Goal: Information Seeking & Learning: Learn about a topic

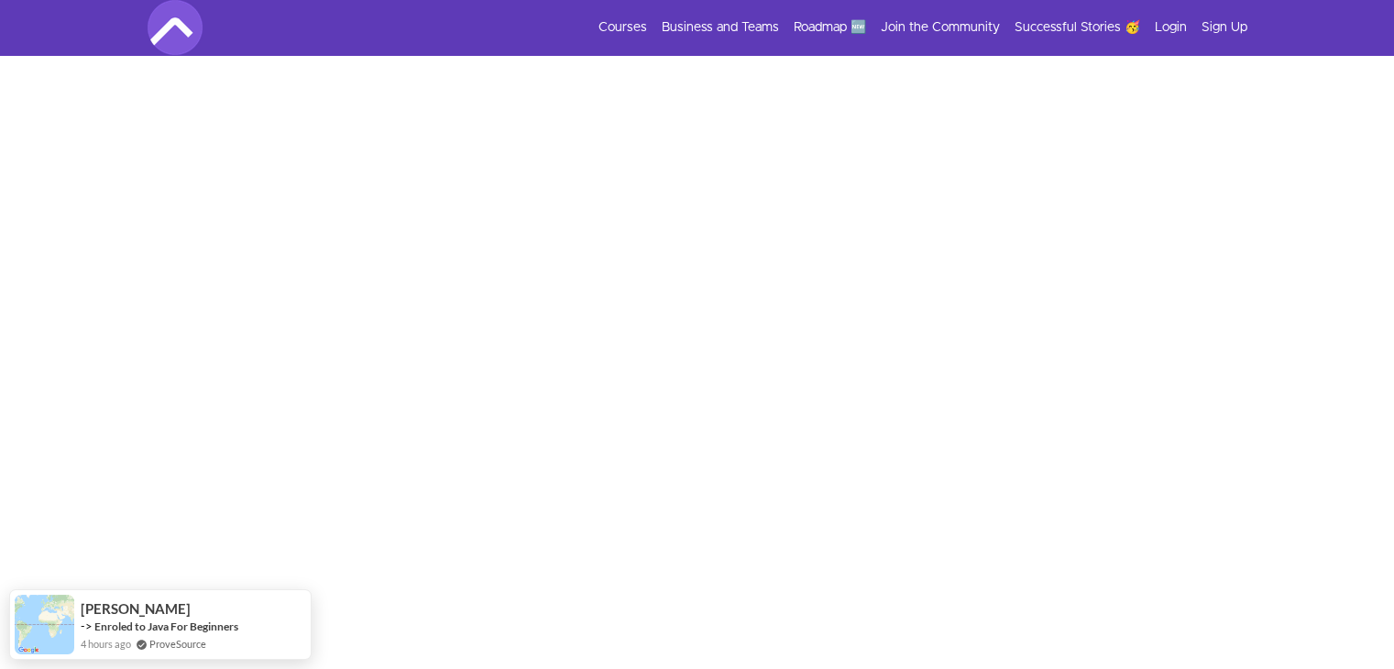
scroll to position [209, 0]
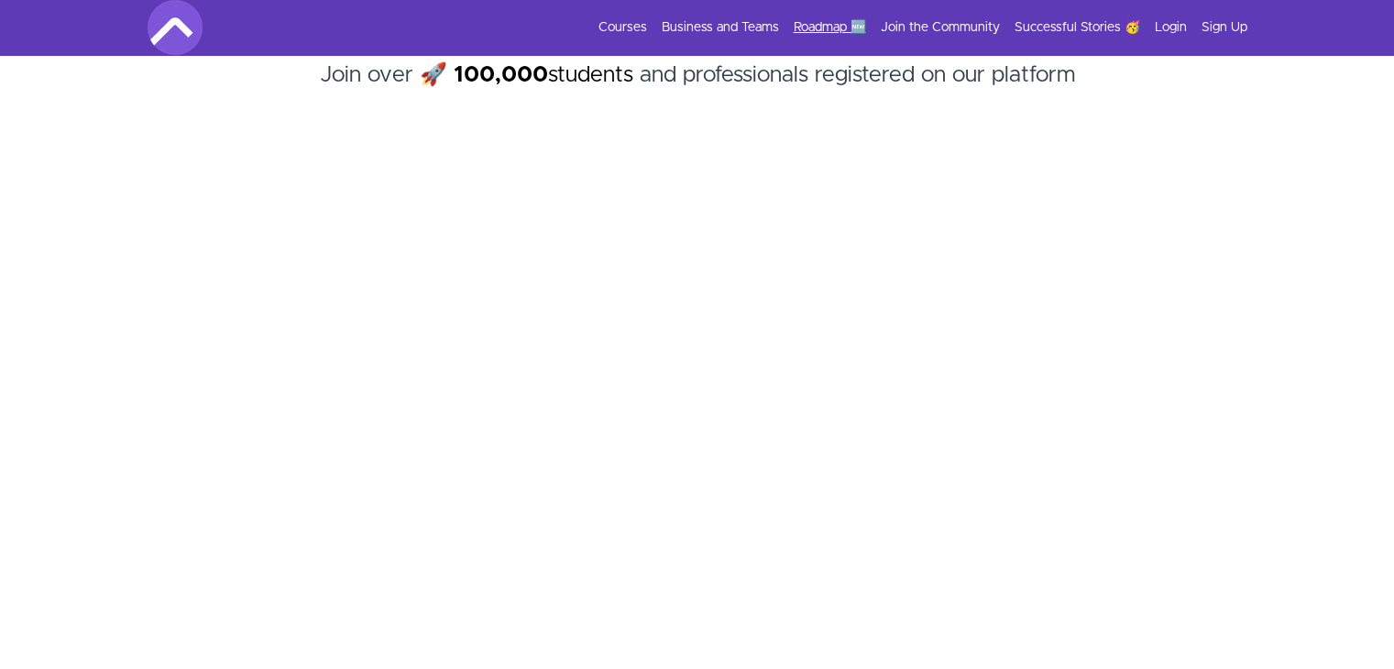
click at [813, 28] on link "Roadmap 🆕" at bounding box center [830, 27] width 72 height 18
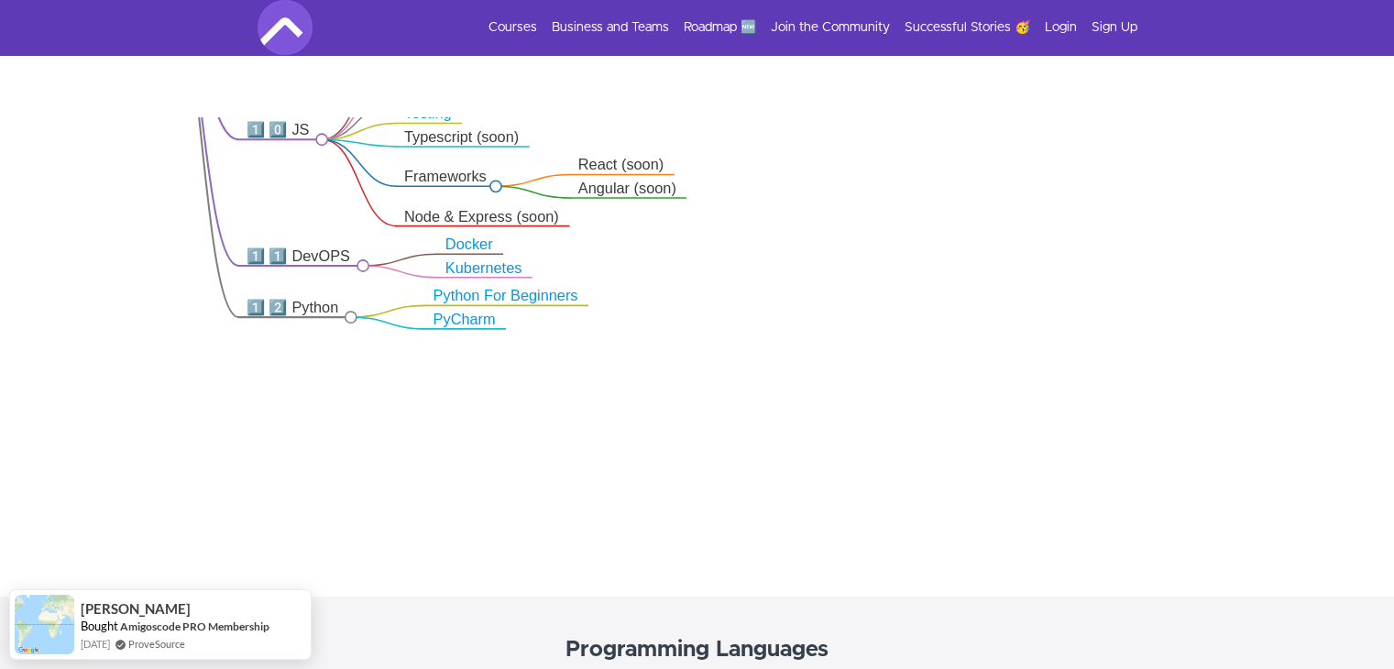
scroll to position [290, 0]
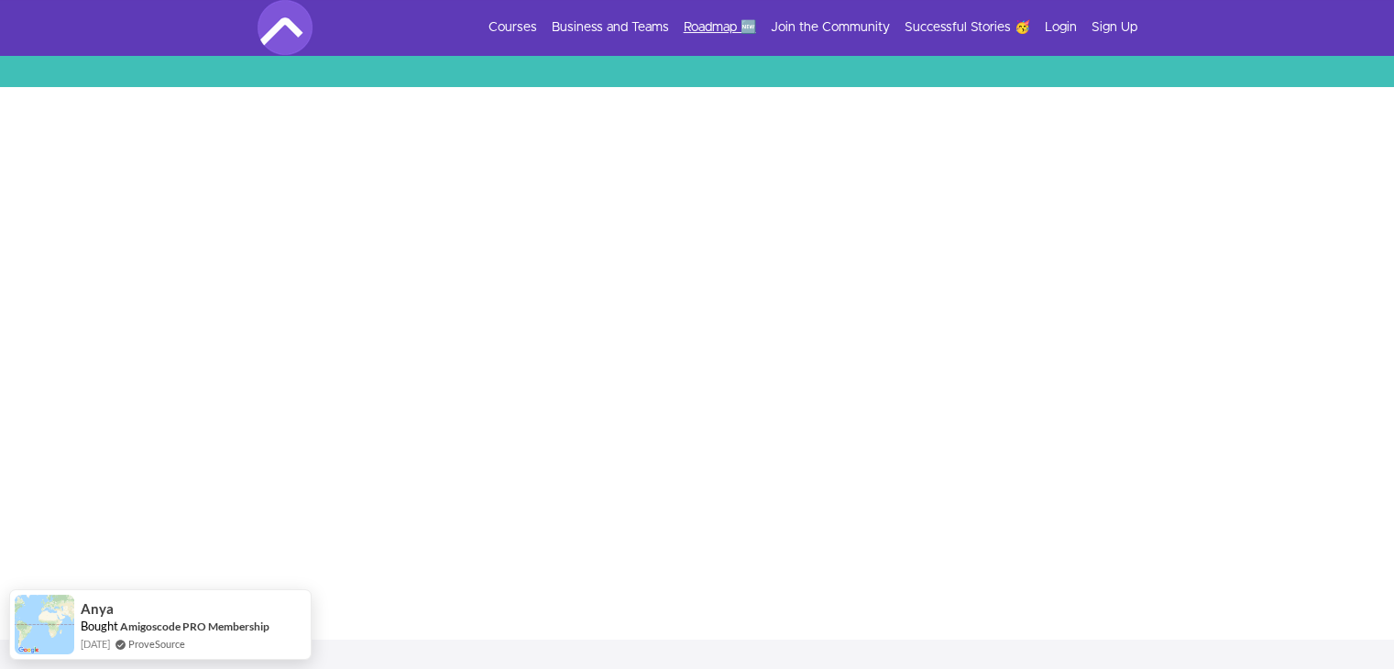
click at [708, 19] on link "Roadmap 🆕" at bounding box center [720, 27] width 72 height 18
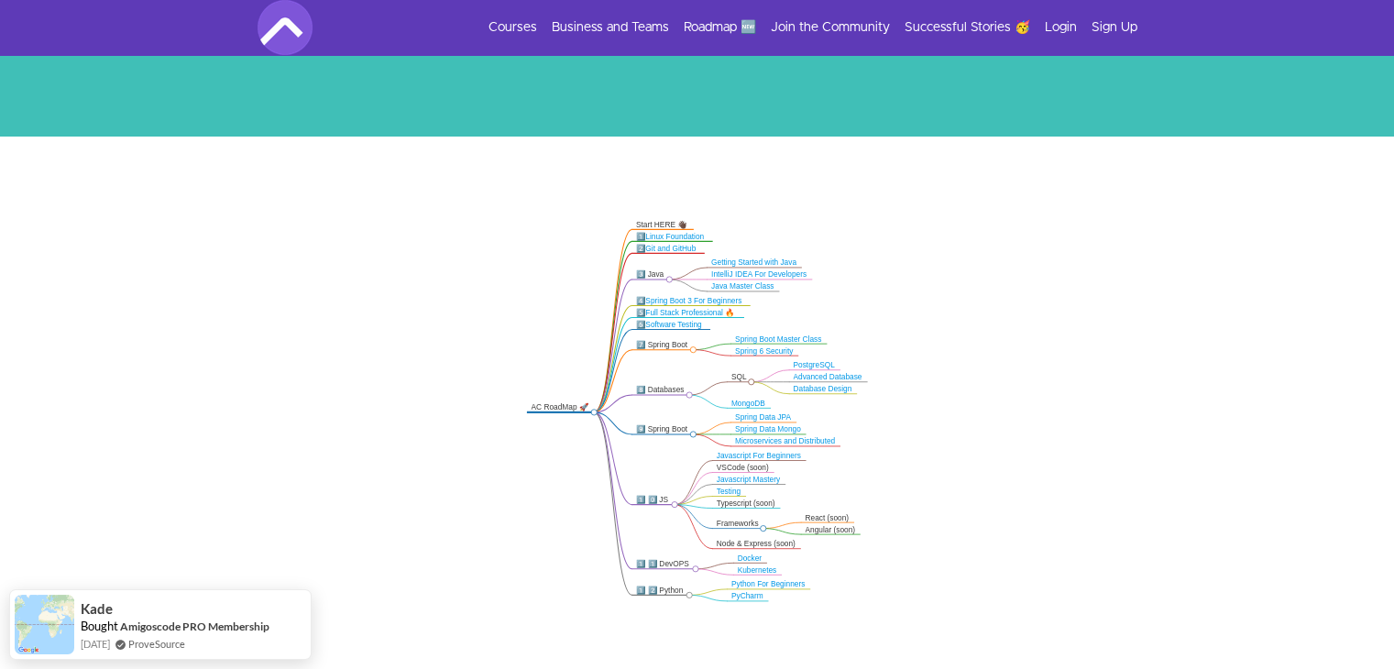
scroll to position [242, 0]
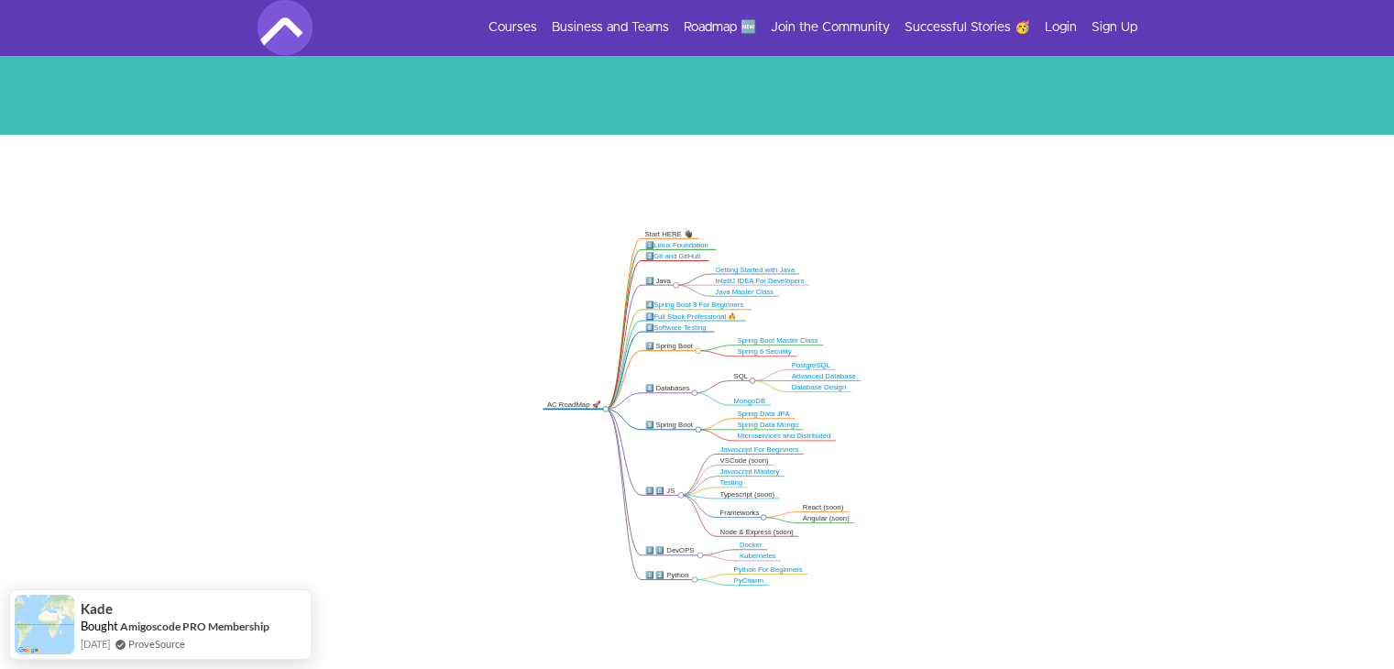
click at [768, 390] on icon ".markmap{font:300 16px/20px sans-serif}.markmap-link{fill:none}.markmap-node>ci…" at bounding box center [697, 409] width 1394 height 402
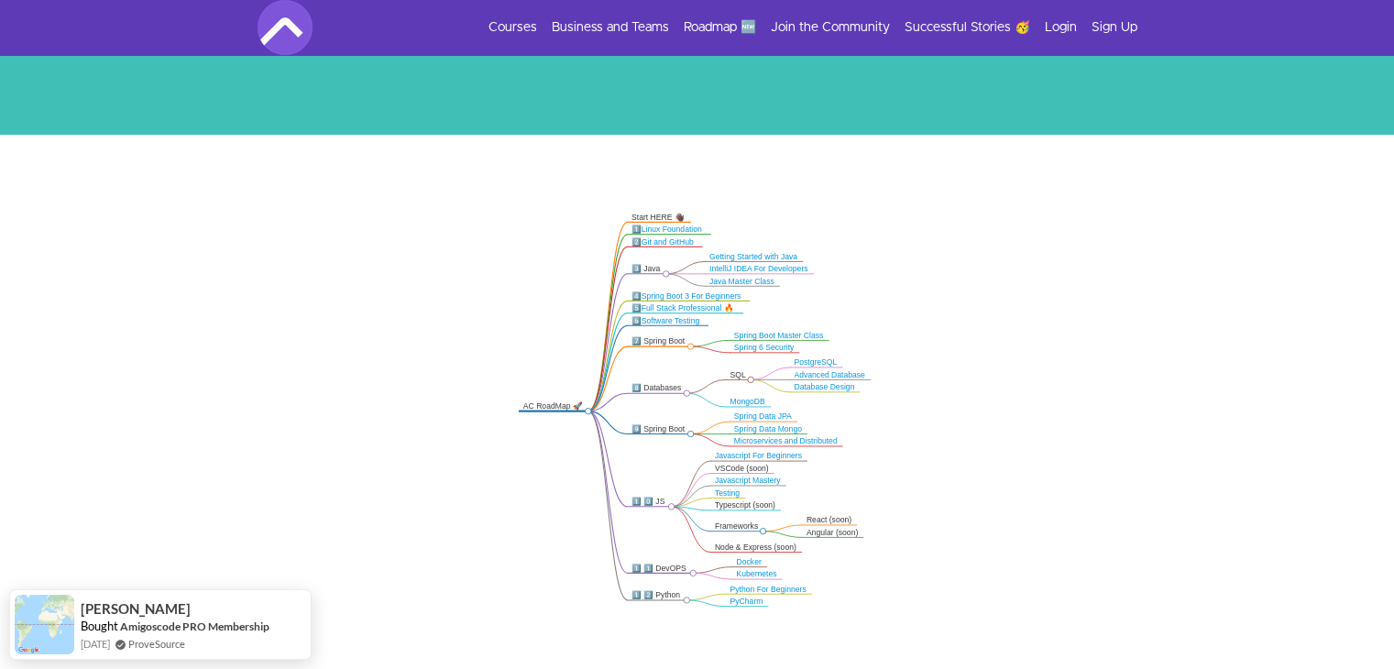
click at [678, 298] on link "Spring Boot 3 For Beginners" at bounding box center [692, 296] width 100 height 8
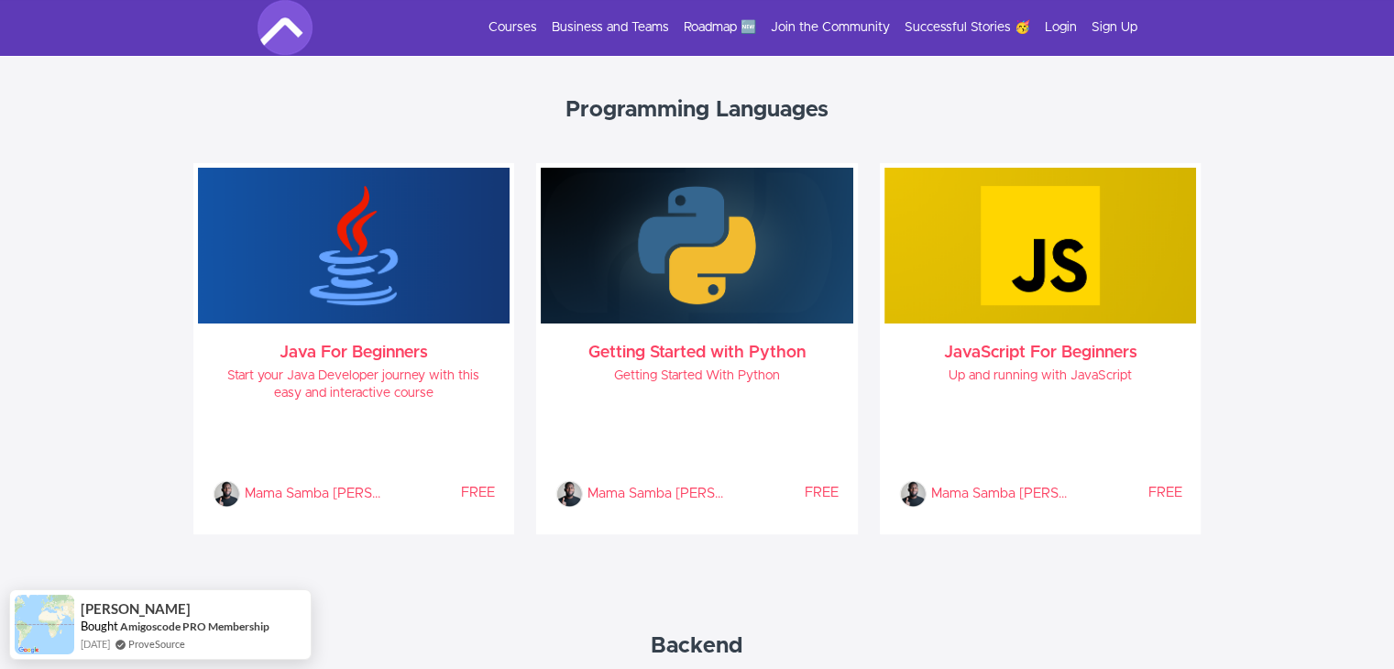
scroll to position [906, 0]
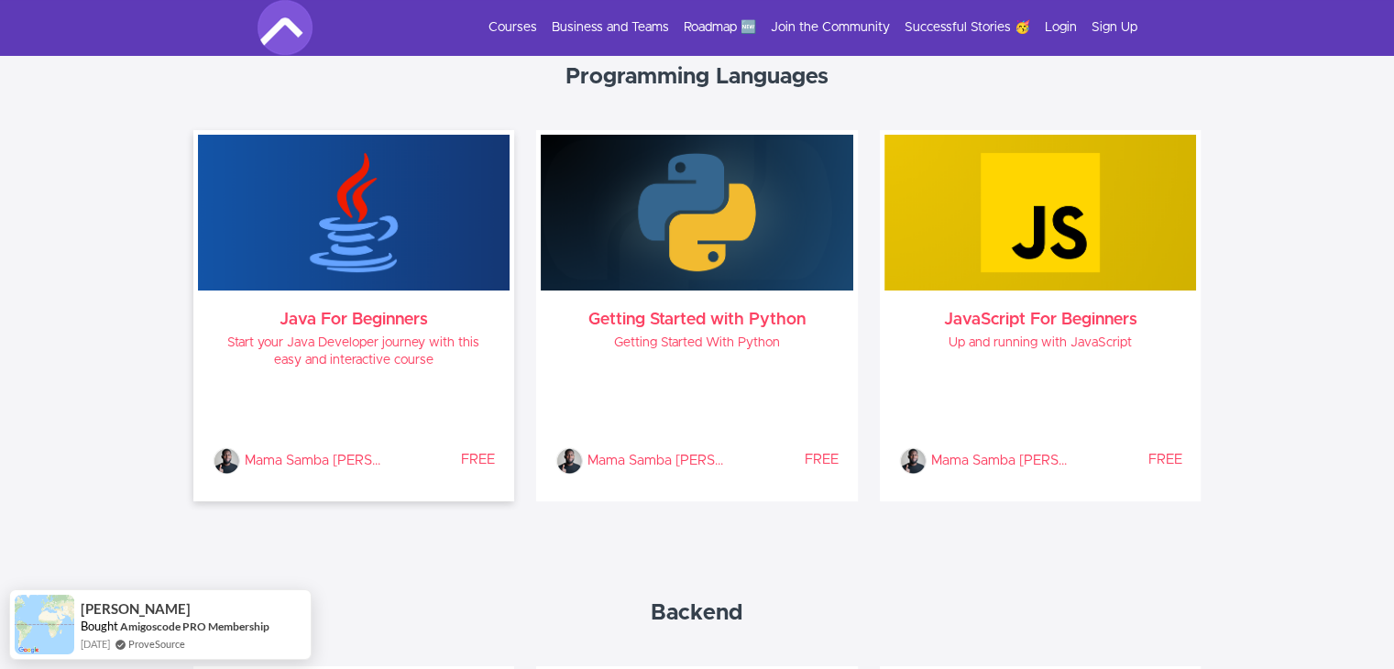
click at [377, 376] on div "Java For Beginners Start your Java Developer journey with this easy and interac…" at bounding box center [354, 394] width 313 height 206
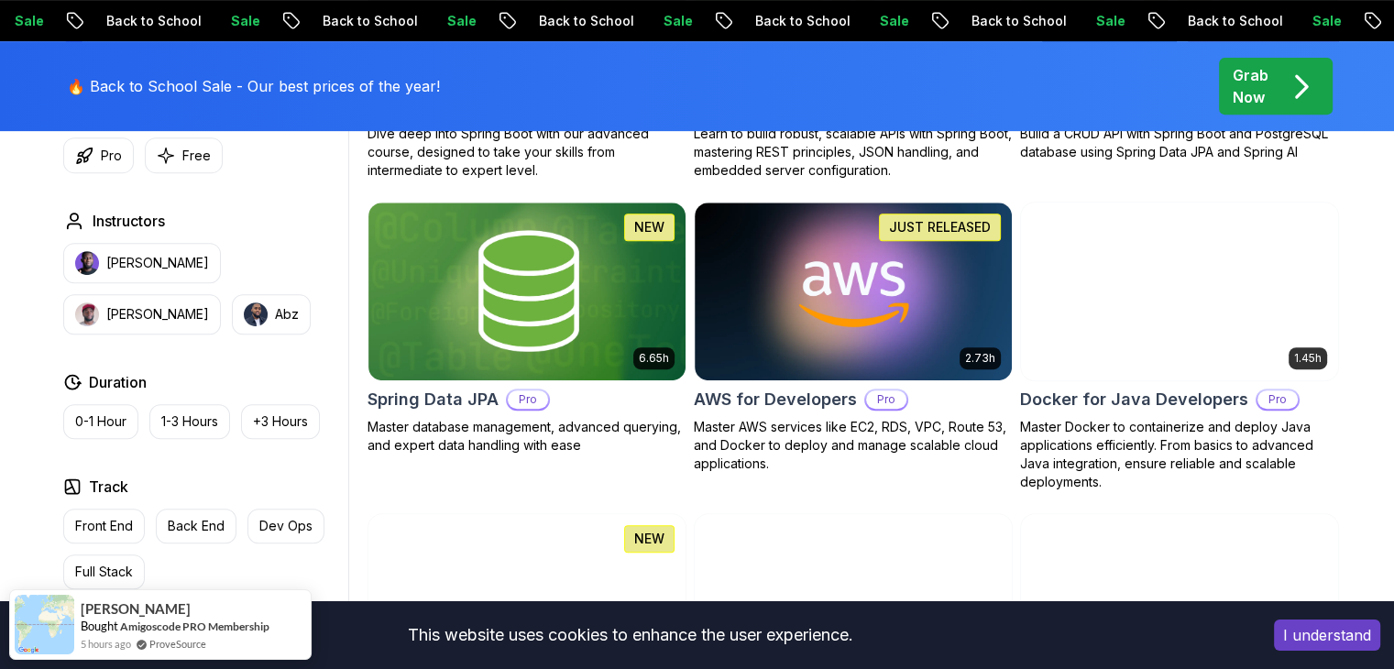
scroll to position [729, 0]
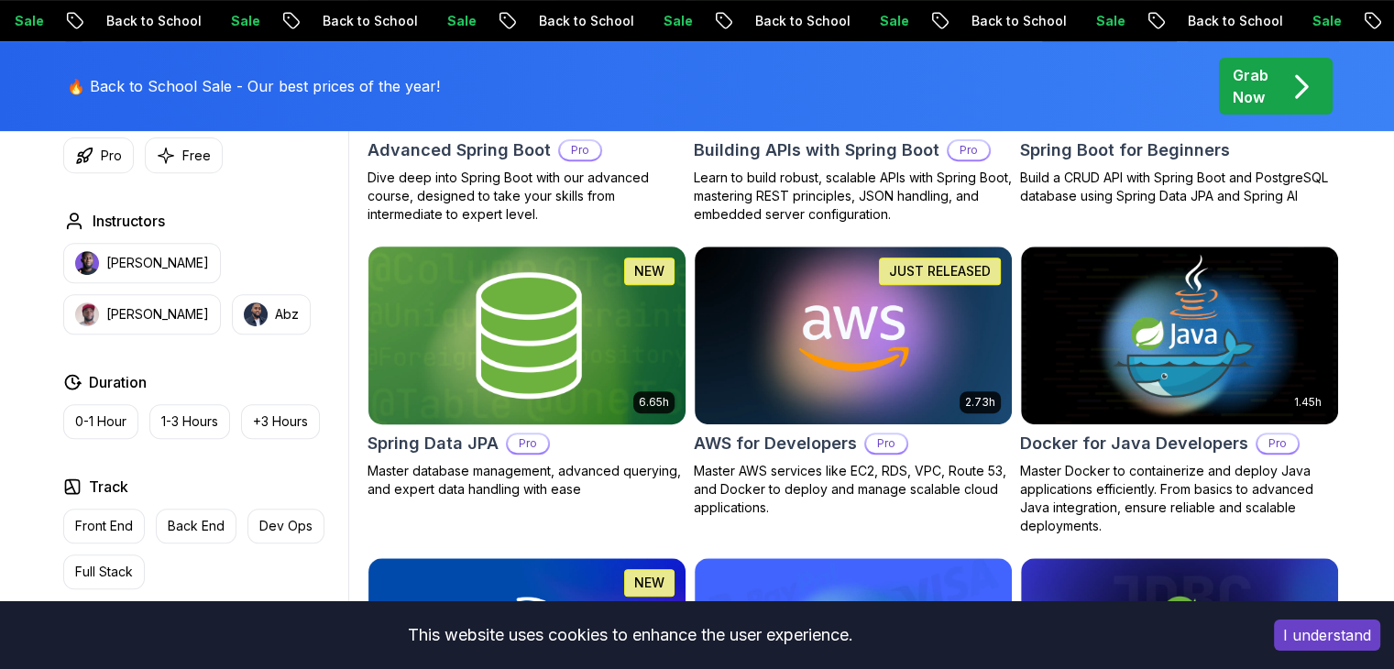
click at [543, 367] on img at bounding box center [526, 335] width 333 height 186
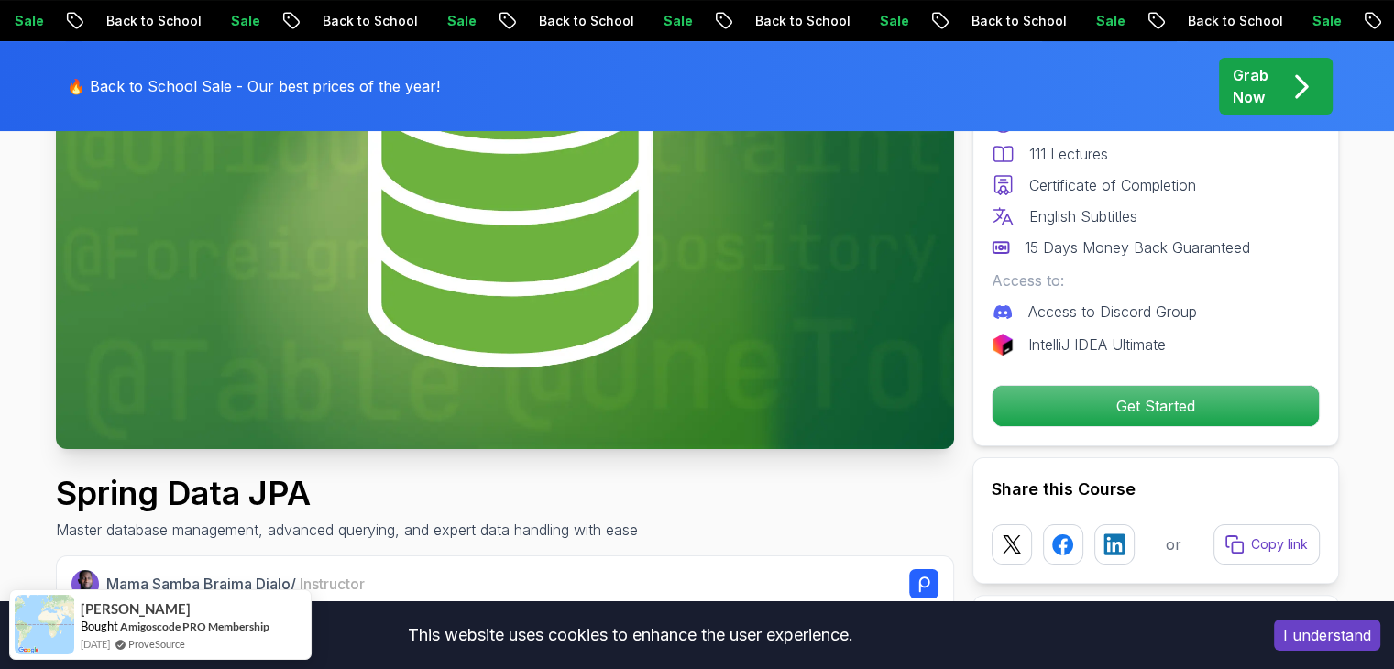
scroll to position [304, 0]
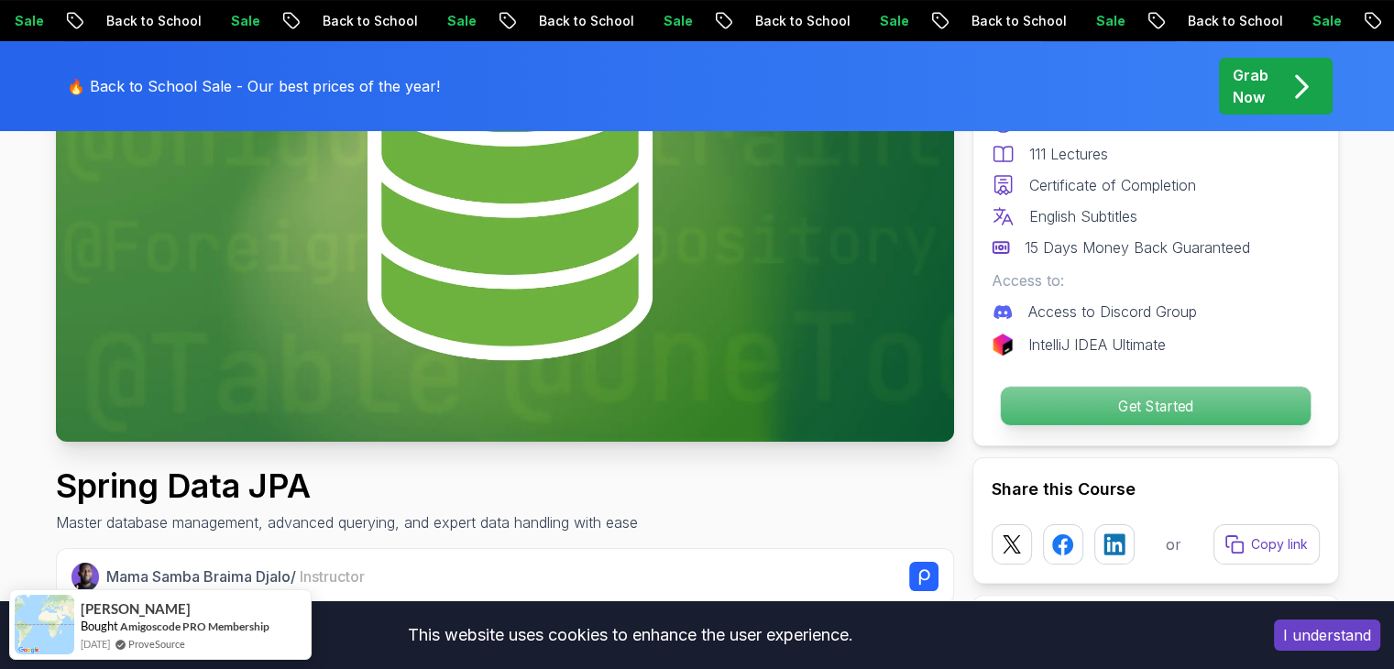
click at [1095, 425] on button "Get Started" at bounding box center [1155, 406] width 312 height 40
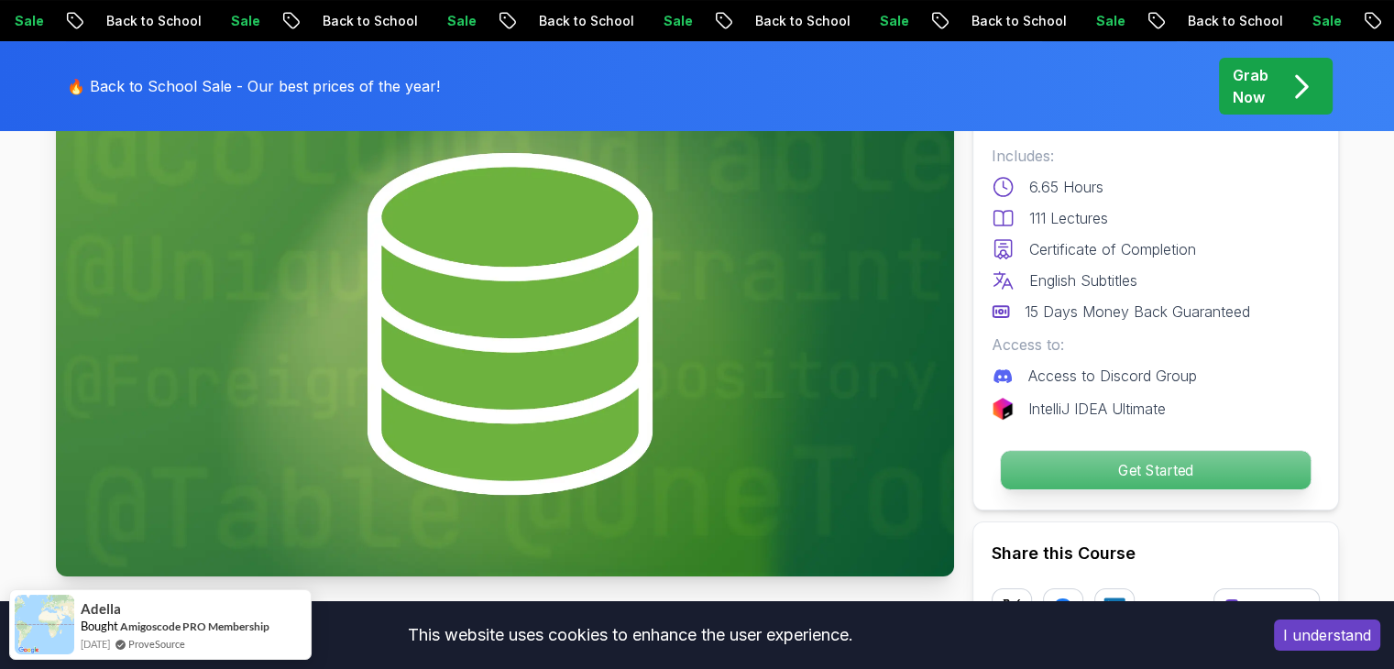
scroll to position [0, 0]
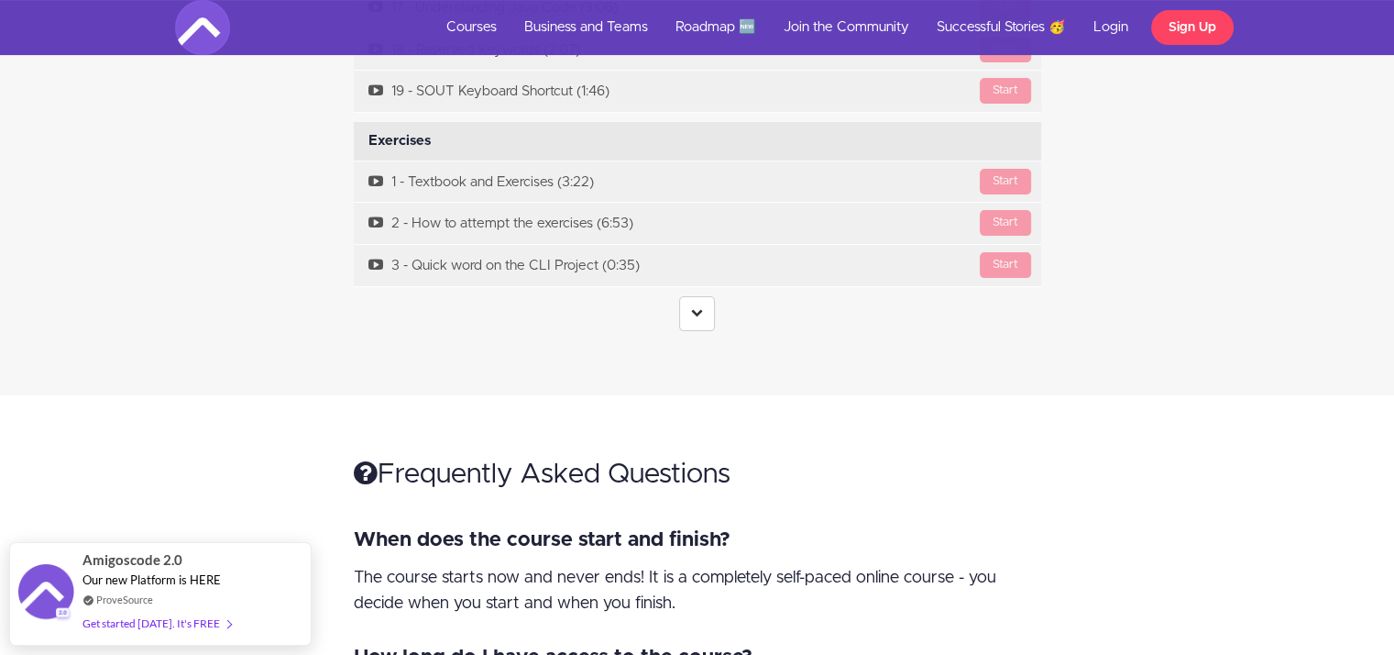
scroll to position [7390, 0]
click at [698, 305] on icon at bounding box center [697, 311] width 12 height 12
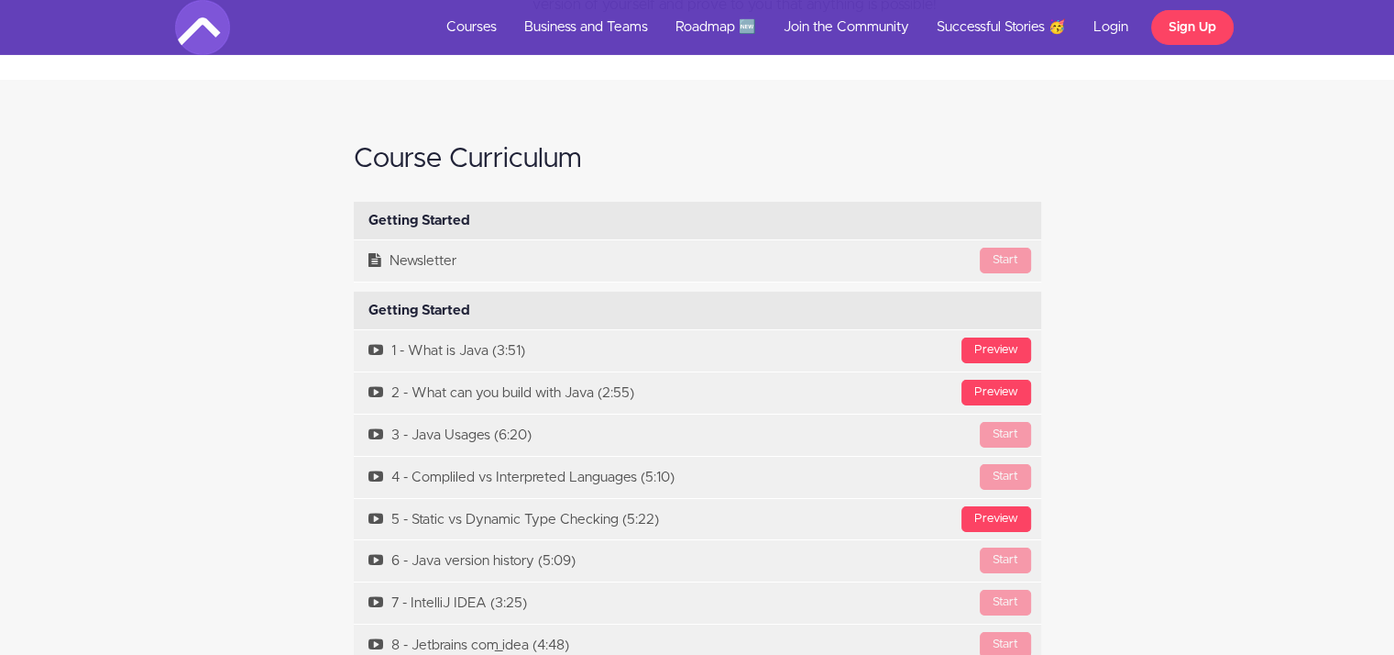
scroll to position [6364, 0]
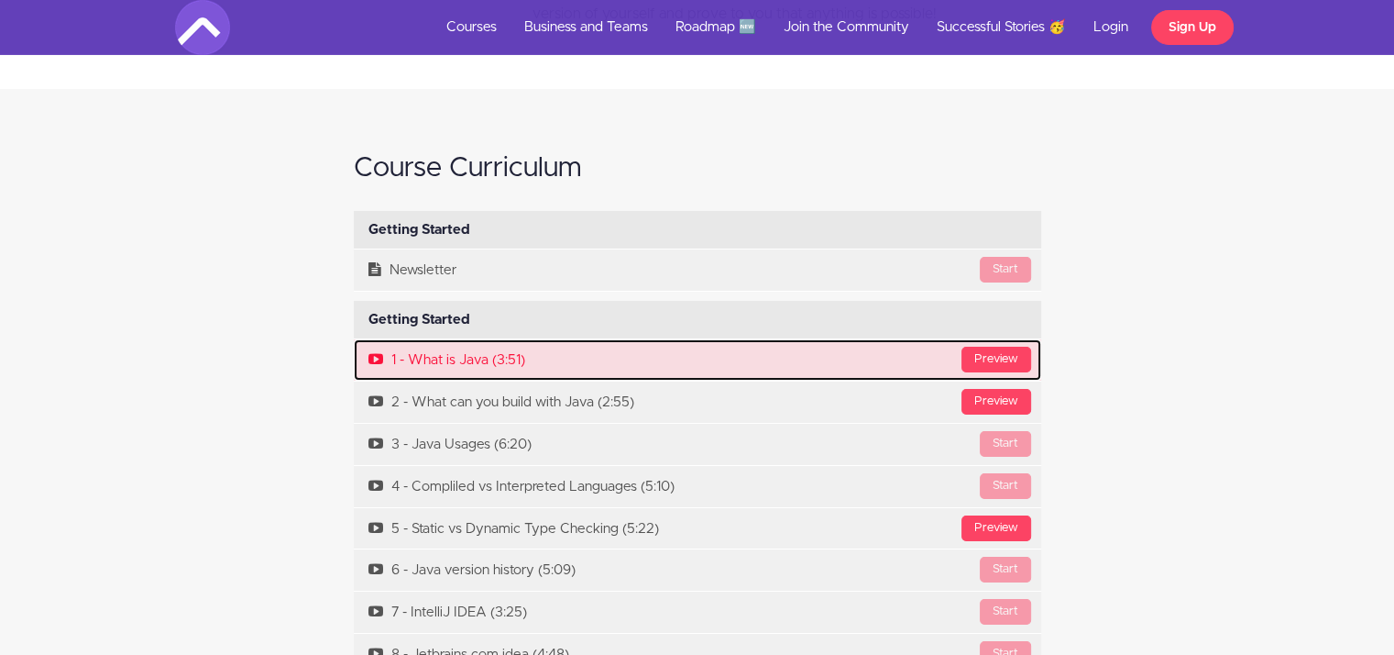
click at [998, 339] on link "Preview 1 - What is Java (3:51)" at bounding box center [698, 359] width 688 height 41
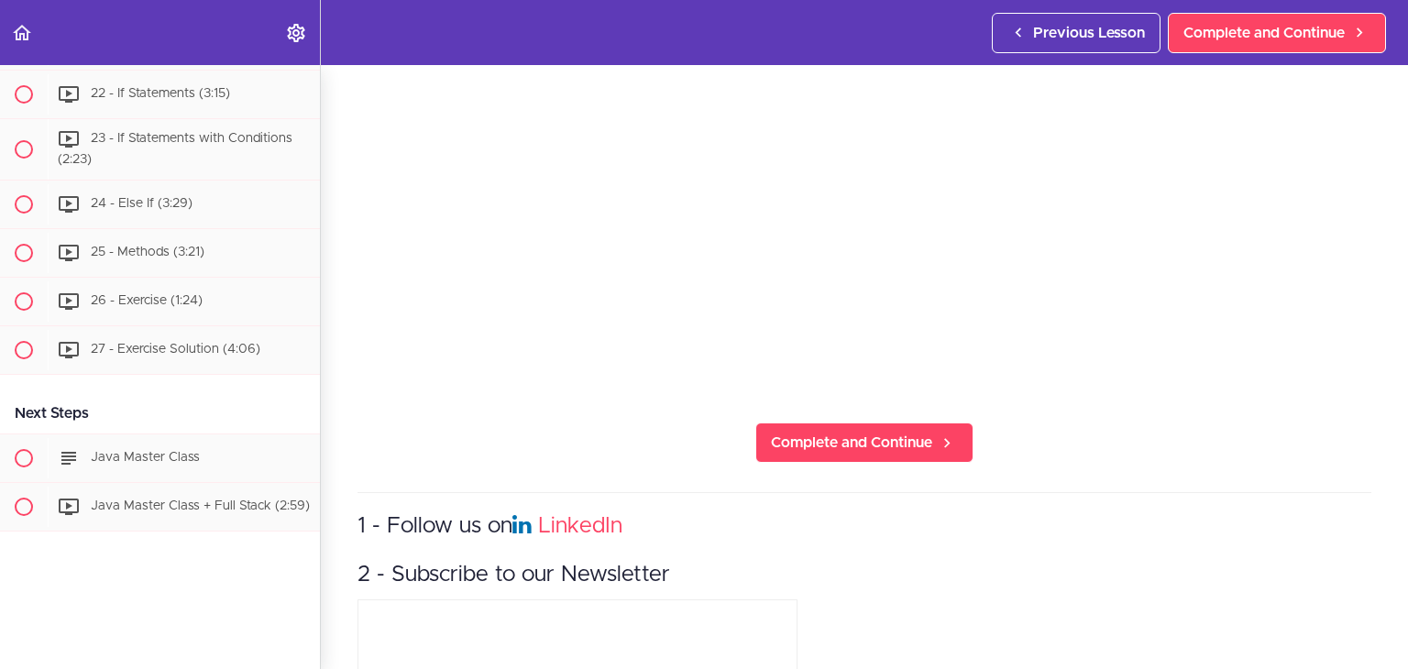
scroll to position [329, 0]
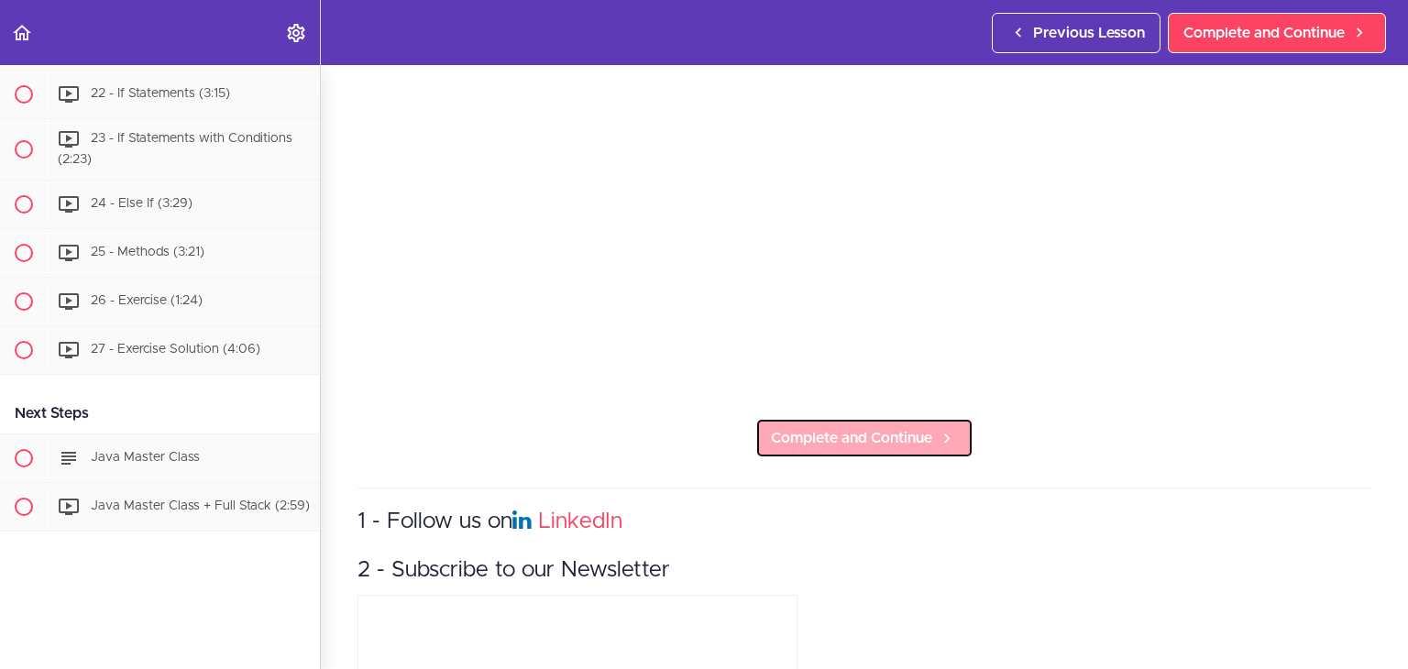
click at [942, 441] on link "Complete and Continue" at bounding box center [864, 438] width 218 height 40
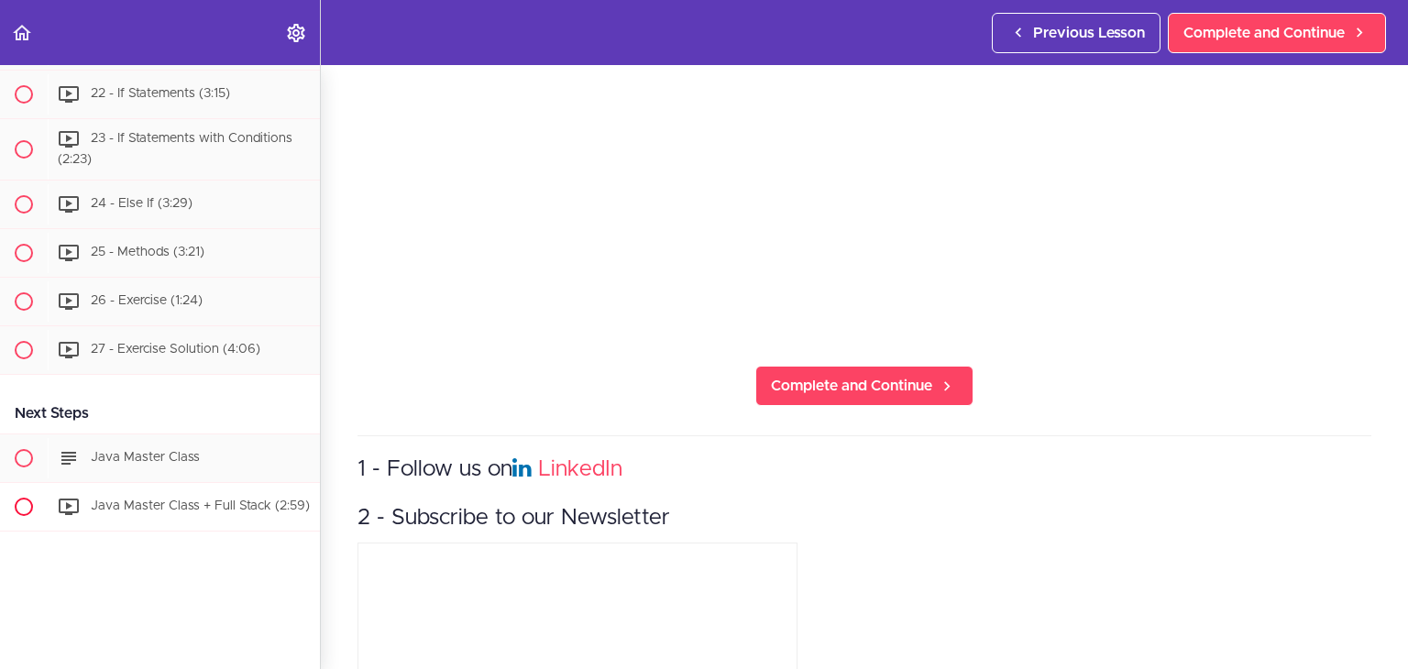
scroll to position [578, 0]
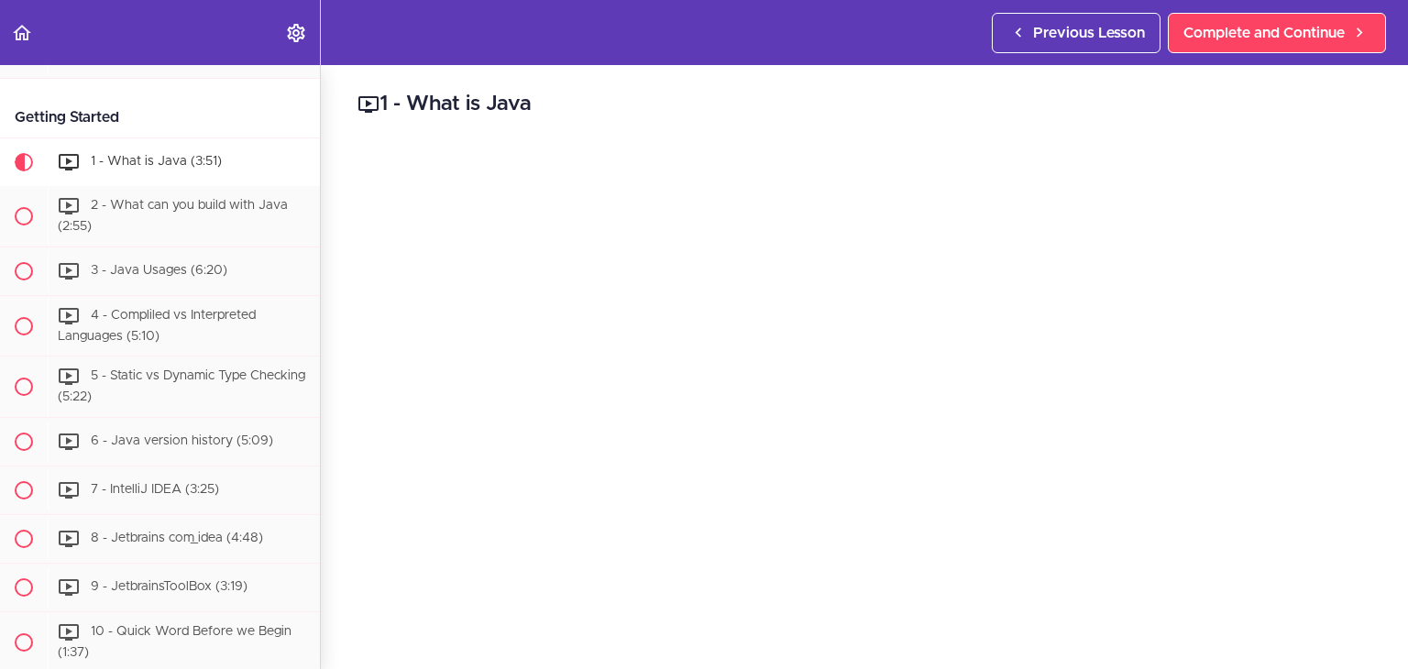
scroll to position [201, 0]
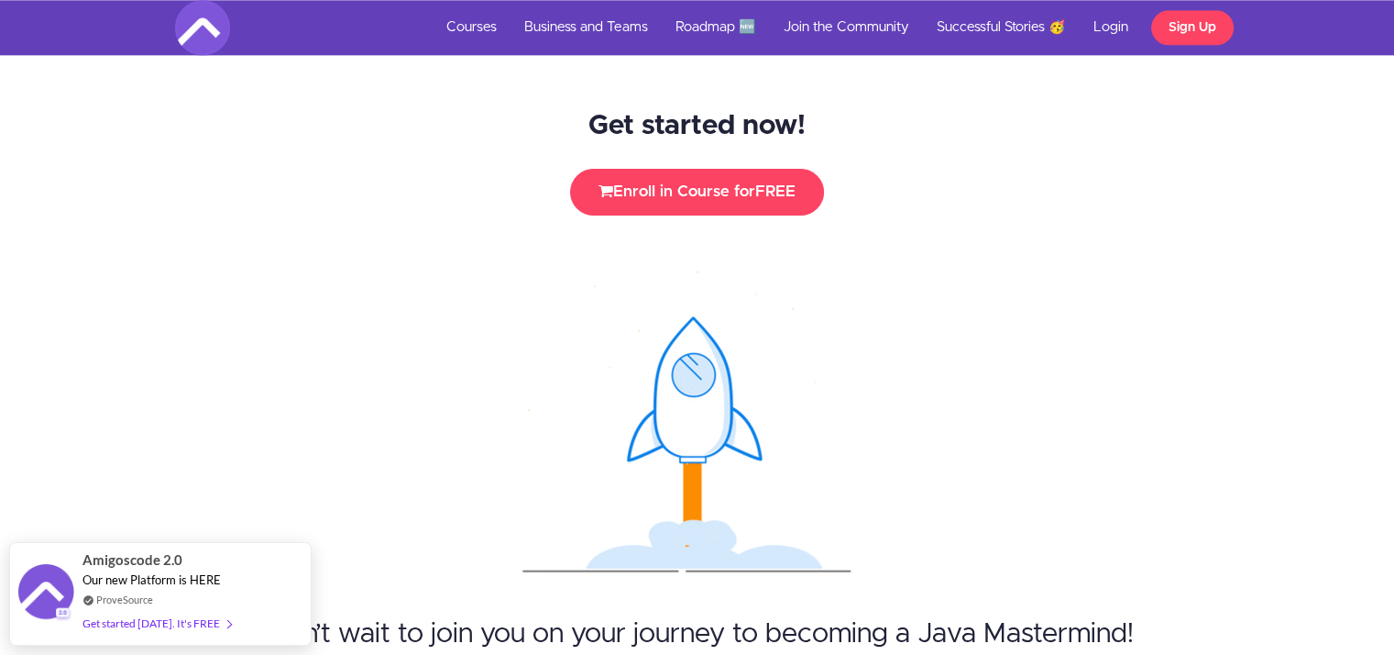
scroll to position [9375, 0]
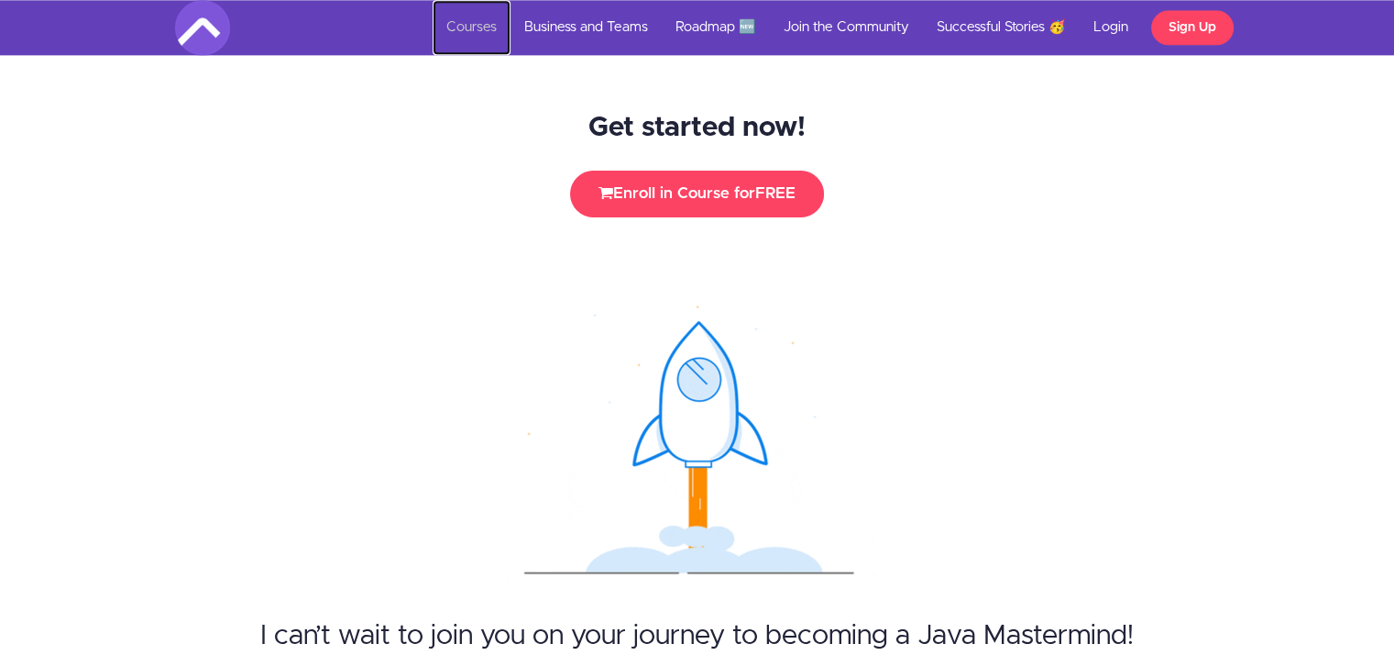
click at [479, 23] on link "Courses" at bounding box center [472, 27] width 78 height 55
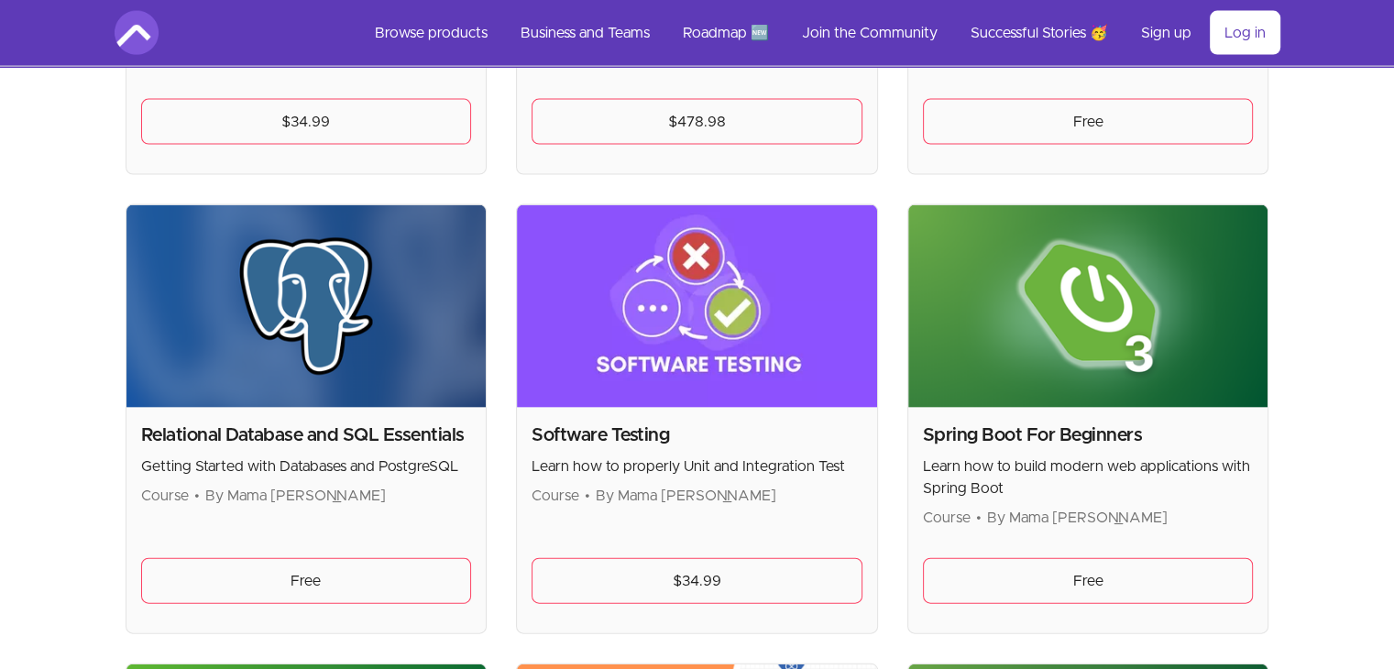
scroll to position [3891, 0]
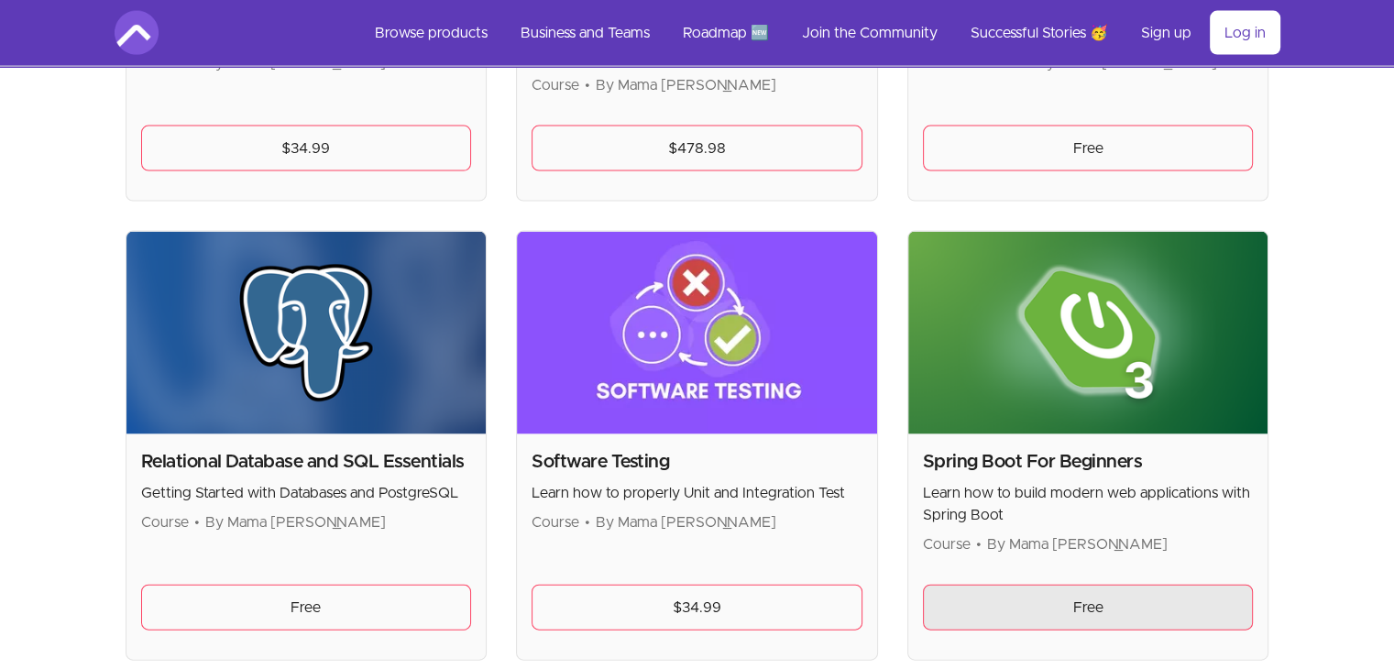
click at [1104, 606] on link "Free" at bounding box center [1088, 608] width 331 height 46
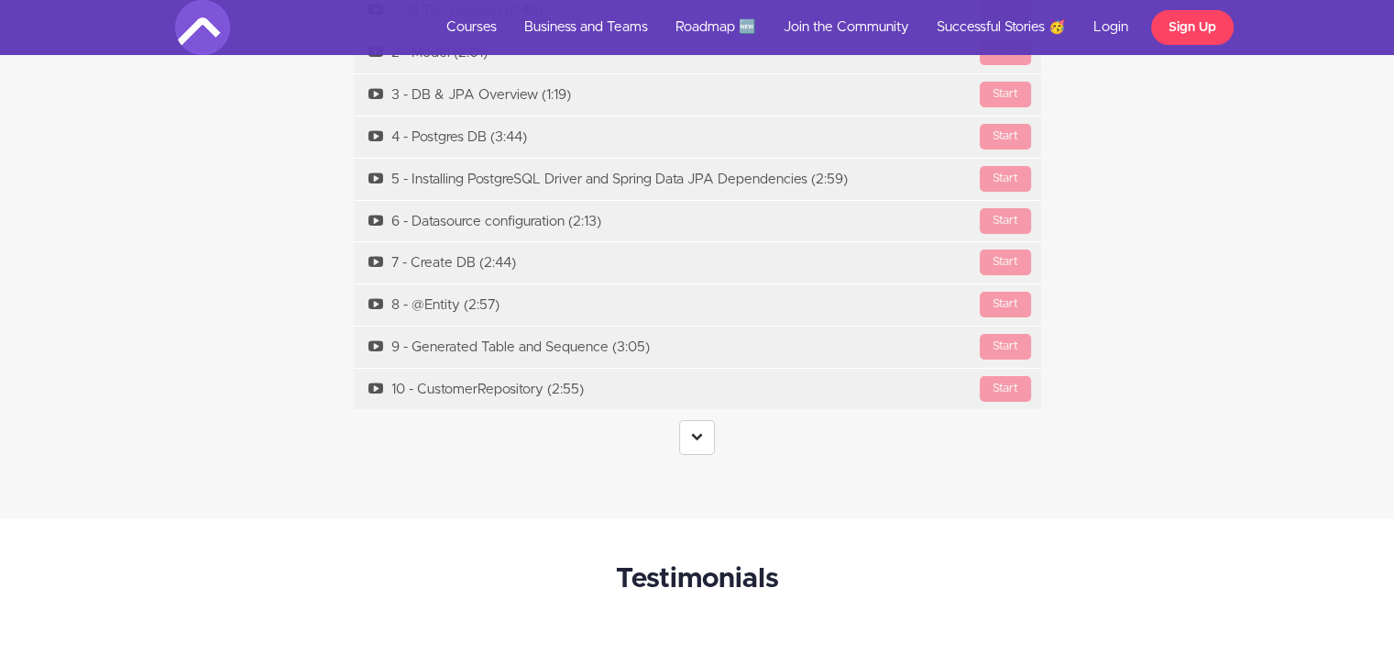
scroll to position [6892, 0]
